Goal: Information Seeking & Learning: Learn about a topic

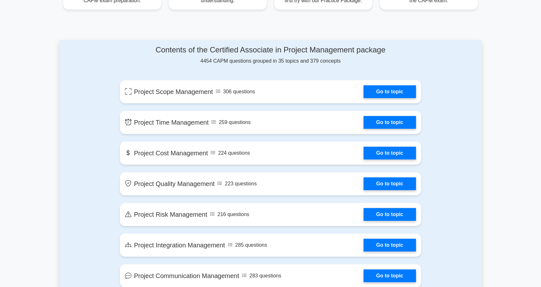
scroll to position [320, 0]
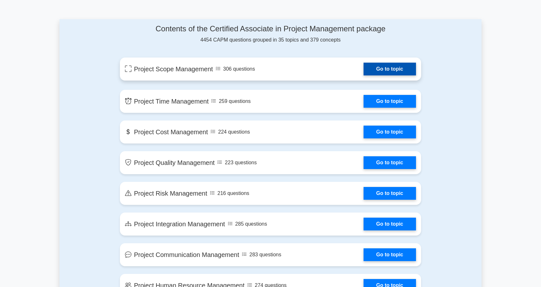
click at [387, 65] on link "Go to topic" at bounding box center [390, 69] width 52 height 13
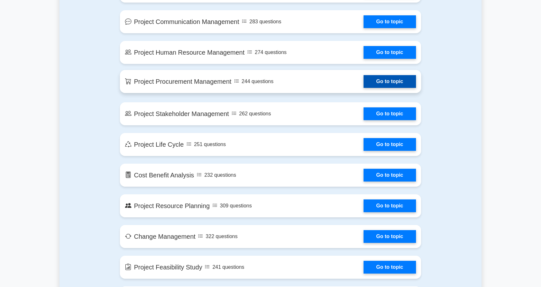
scroll to position [576, 0]
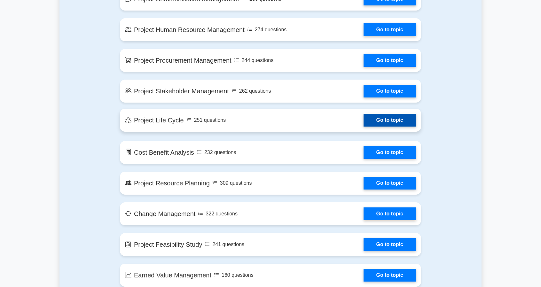
click at [384, 122] on link "Go to topic" at bounding box center [390, 120] width 52 height 13
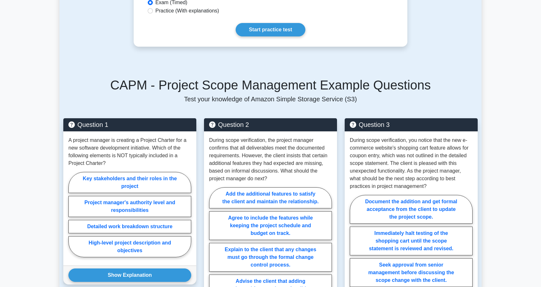
scroll to position [352, 0]
click at [274, 26] on link "Start practice test" at bounding box center [270, 27] width 69 height 13
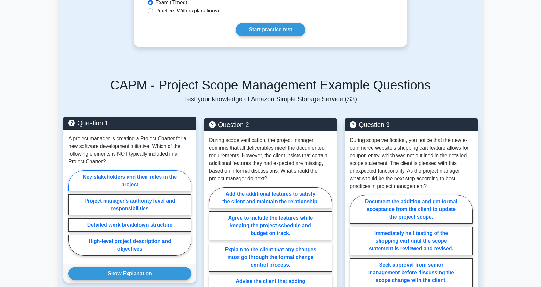
click at [156, 179] on label "Key stakeholders and their roles in the project" at bounding box center [129, 181] width 123 height 21
click at [73, 213] on input "Key stakeholders and their roles in the project" at bounding box center [70, 215] width 4 height 4
radio input "true"
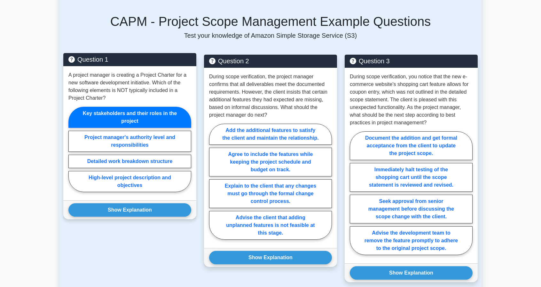
scroll to position [416, 0]
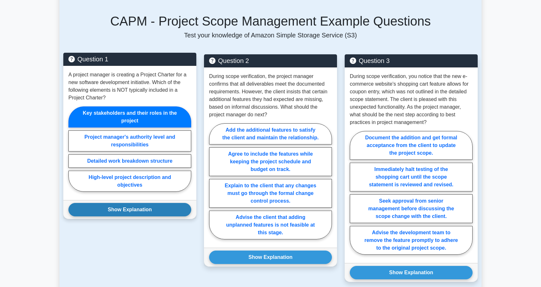
drag, startPoint x: 128, startPoint y: 210, endPoint x: 127, endPoint y: 205, distance: 4.5
click at [128, 209] on button "Show Explanation" at bounding box center [129, 209] width 123 height 13
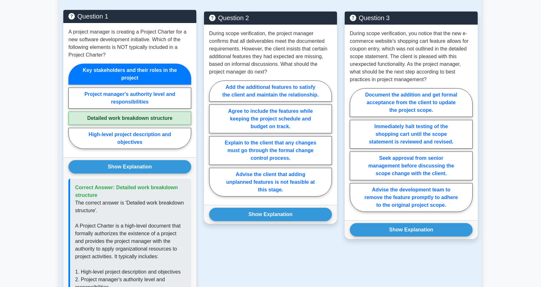
scroll to position [448, 0]
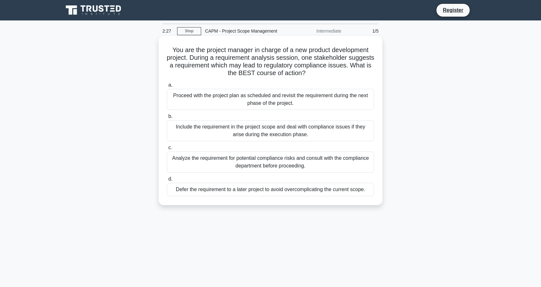
click at [269, 158] on div "Analyze the requirement for potential compliance risks and consult with the com…" at bounding box center [270, 162] width 207 height 21
click at [167, 150] on input "c. Analyze the requirement for potential compliance risks and consult with the …" at bounding box center [167, 148] width 0 height 4
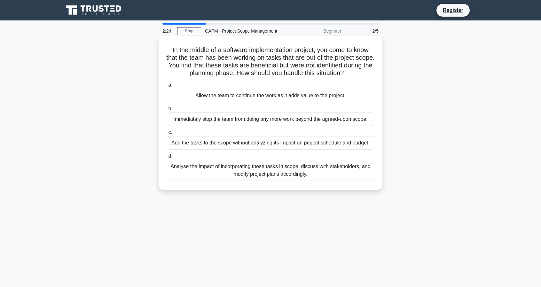
click at [176, 141] on div "Add the tasks to the scope without analyzing its impact on project schedule and…" at bounding box center [270, 142] width 207 height 13
click at [167, 135] on input "c. Add the tasks to the scope without analyzing its impact on project schedule …" at bounding box center [167, 133] width 0 height 4
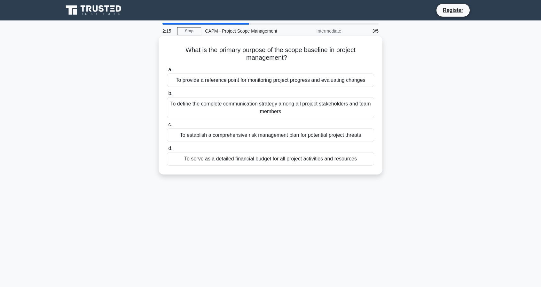
click at [186, 133] on div "To establish a comprehensive risk management plan for potential project threats" at bounding box center [270, 135] width 207 height 13
click at [167, 127] on input "c. To establish a comprehensive risk management plan for potential project thre…" at bounding box center [167, 125] width 0 height 4
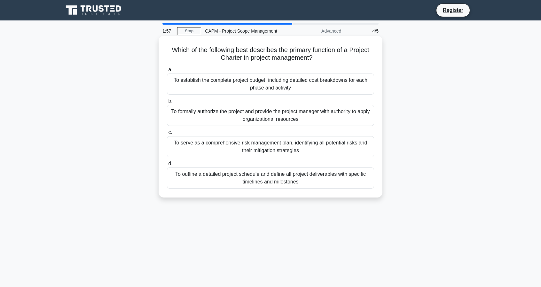
click at [244, 114] on div "To formally authorize the project and provide the project manager with authorit…" at bounding box center [270, 115] width 207 height 21
click at [167, 103] on input "b. To formally authorize the project and provide the project manager with autho…" at bounding box center [167, 101] width 0 height 4
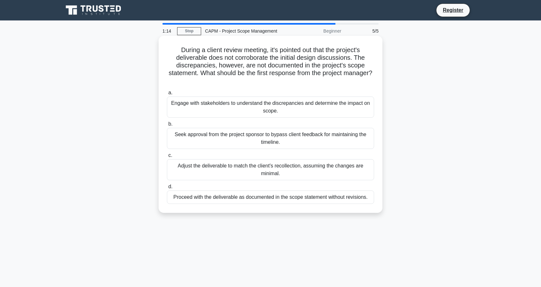
click at [231, 108] on div "Engage with stakeholders to understand the discrepancies and determine the impa…" at bounding box center [270, 107] width 207 height 21
click at [167, 95] on input "a. Engage with stakeholders to understand the discrepancies and determine the i…" at bounding box center [167, 93] width 0 height 4
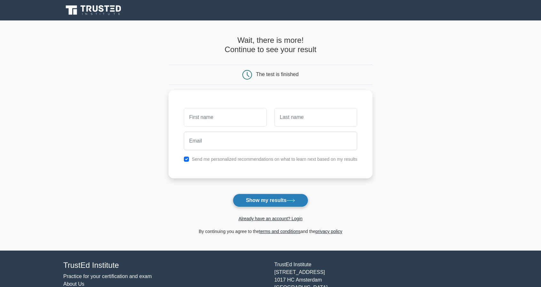
click at [274, 196] on button "Show my results" at bounding box center [271, 200] width 76 height 13
type input "John"
click at [255, 198] on button "Show my results" at bounding box center [271, 200] width 76 height 13
click at [185, 159] on input "checkbox" at bounding box center [186, 157] width 5 height 5
checkbox input "false"
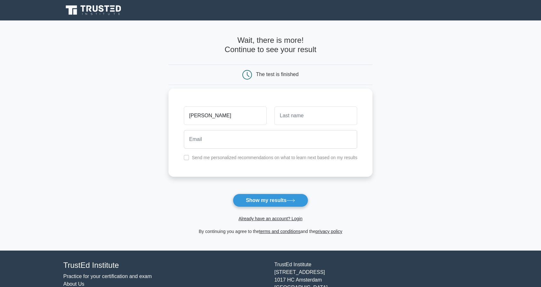
click at [284, 125] on div at bounding box center [316, 116] width 91 height 24
click at [287, 123] on input "text" at bounding box center [316, 116] width 83 height 19
type input "Doe"
click at [260, 195] on button "Show my results" at bounding box center [271, 200] width 76 height 13
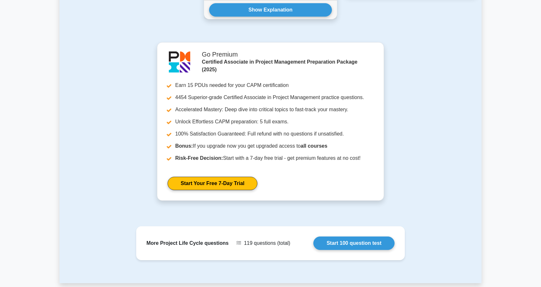
scroll to position [690, 0]
